Goal: Task Accomplishment & Management: Manage account settings

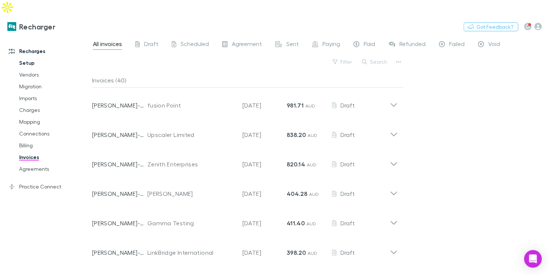
click at [21, 57] on link "Setup" at bounding box center [51, 63] width 79 height 12
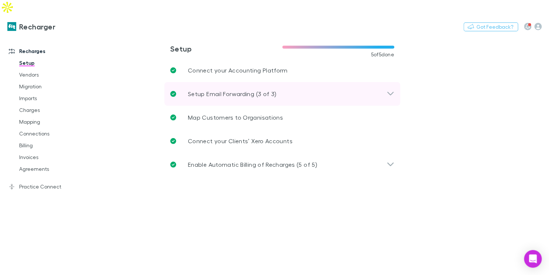
click at [396, 82] on div "Setup Email Forwarding (3 of 3)" at bounding box center [282, 94] width 236 height 24
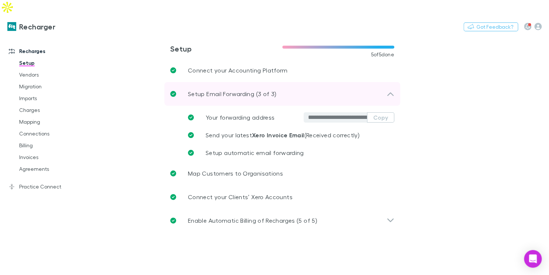
click at [396, 82] on div "Setup Email Forwarding (3 of 3)" at bounding box center [282, 94] width 236 height 24
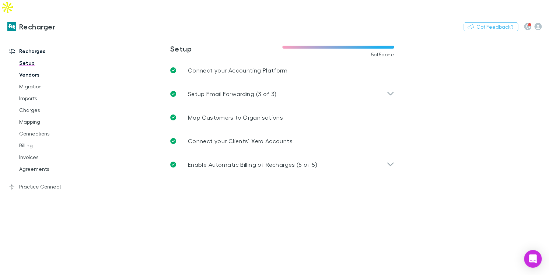
click at [26, 69] on link "Vendors" at bounding box center [51, 75] width 79 height 12
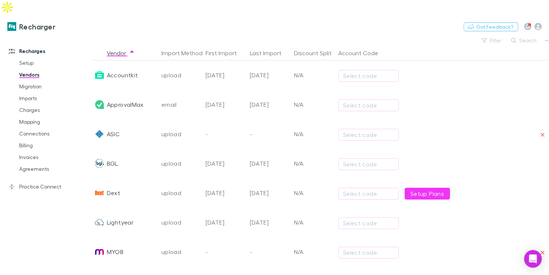
click at [437, 119] on div at bounding box center [435, 133] width 66 height 29
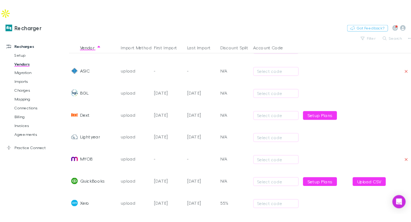
scroll to position [68, 0]
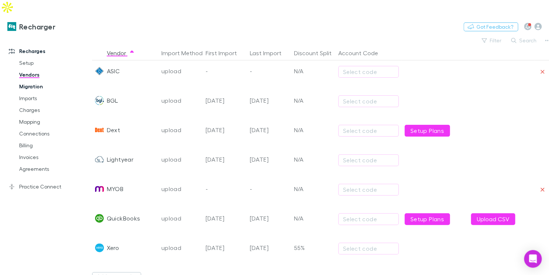
click at [31, 81] on link "Migration" at bounding box center [51, 87] width 79 height 12
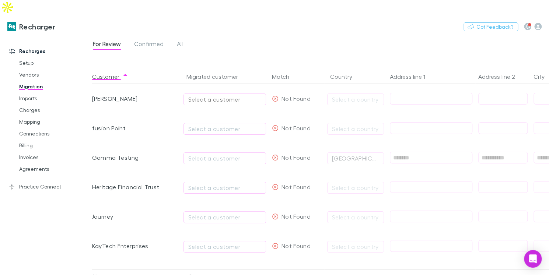
click at [257, 95] on div "Select a customer" at bounding box center [224, 99] width 73 height 9
click at [239, 33] on div at bounding box center [274, 137] width 549 height 275
click at [31, 93] on link "Imports" at bounding box center [51, 99] width 79 height 12
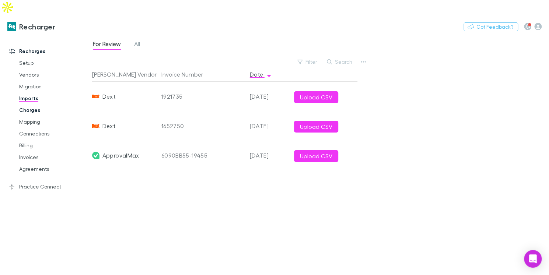
click at [33, 104] on link "Charges" at bounding box center [51, 110] width 79 height 12
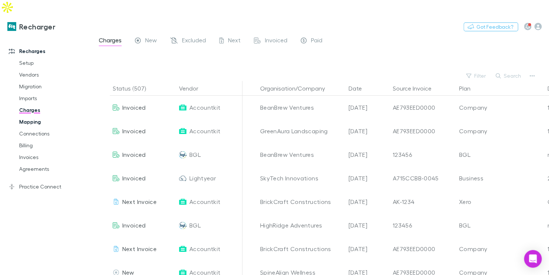
click at [28, 116] on link "Mapping" at bounding box center [51, 122] width 79 height 12
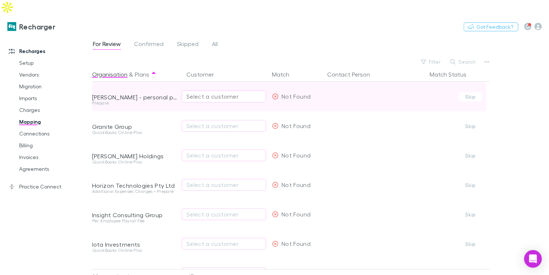
click at [264, 91] on button "Select a customer" at bounding box center [224, 97] width 84 height 12
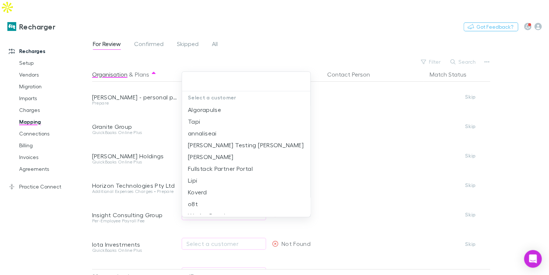
click at [266, 35] on div at bounding box center [274, 137] width 549 height 275
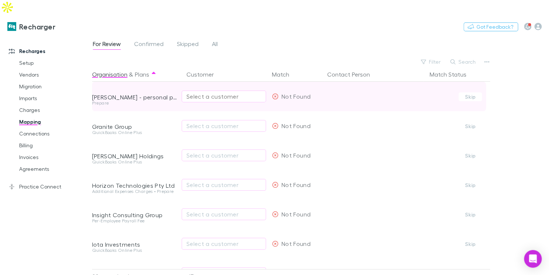
click at [226, 91] on button "Select a customer" at bounding box center [224, 97] width 84 height 12
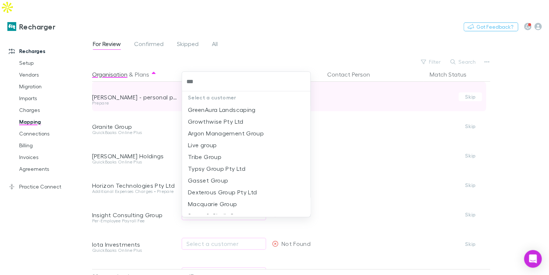
type input "****"
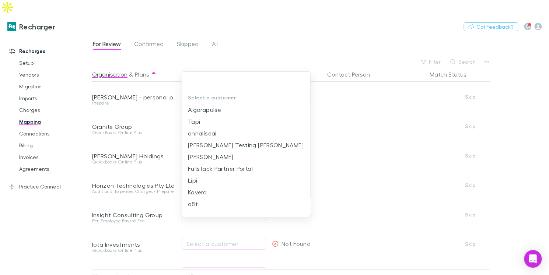
click at [256, 28] on div at bounding box center [274, 137] width 549 height 275
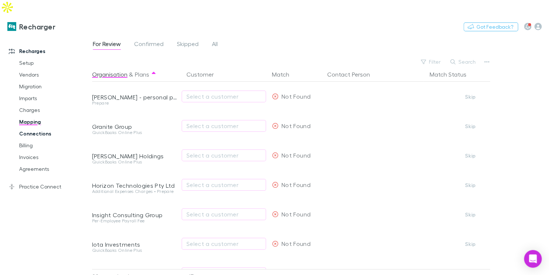
click at [40, 128] on link "Connections" at bounding box center [51, 134] width 79 height 12
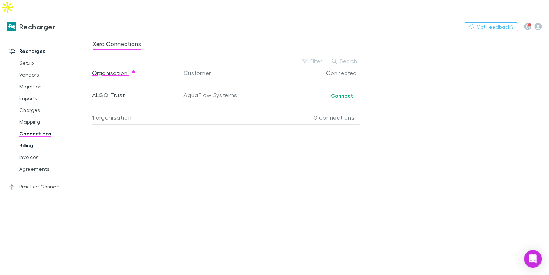
click at [31, 140] on link "Billing" at bounding box center [51, 146] width 79 height 12
